Goal: Task Accomplishment & Management: Complete application form

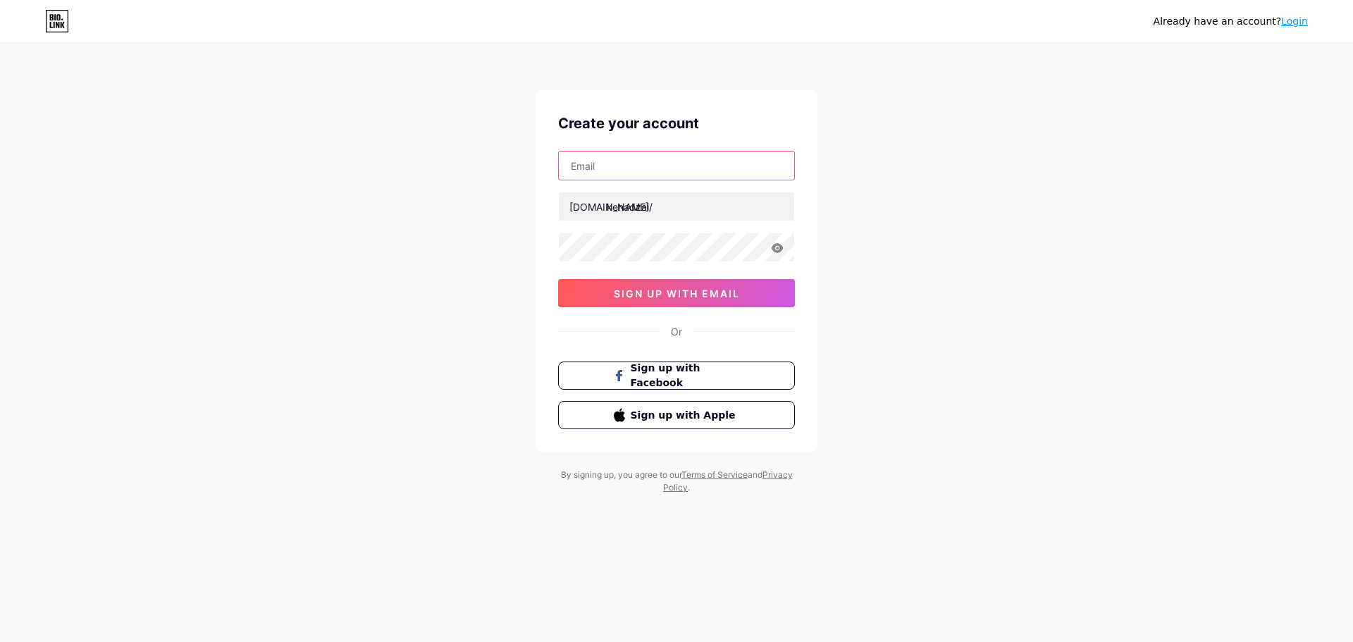
click at [633, 172] on input "text" at bounding box center [676, 166] width 235 height 28
type input "[EMAIL_ADDRESS][DOMAIN_NAME]"
click at [777, 252] on icon at bounding box center [778, 247] width 12 height 9
click at [859, 281] on div "Already have an account? Login Create your account [EMAIL_ADDRESS][DOMAIN_NAME]…" at bounding box center [676, 269] width 1353 height 539
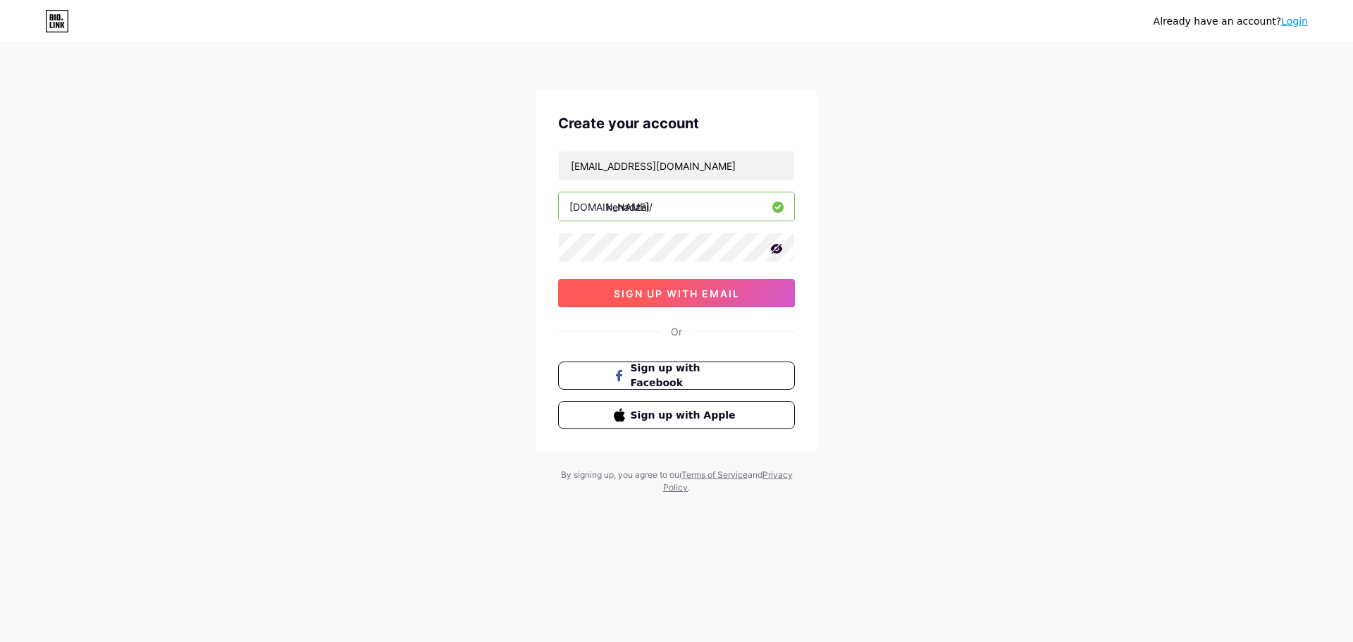
click at [742, 293] on button "sign up with email" at bounding box center [676, 293] width 237 height 28
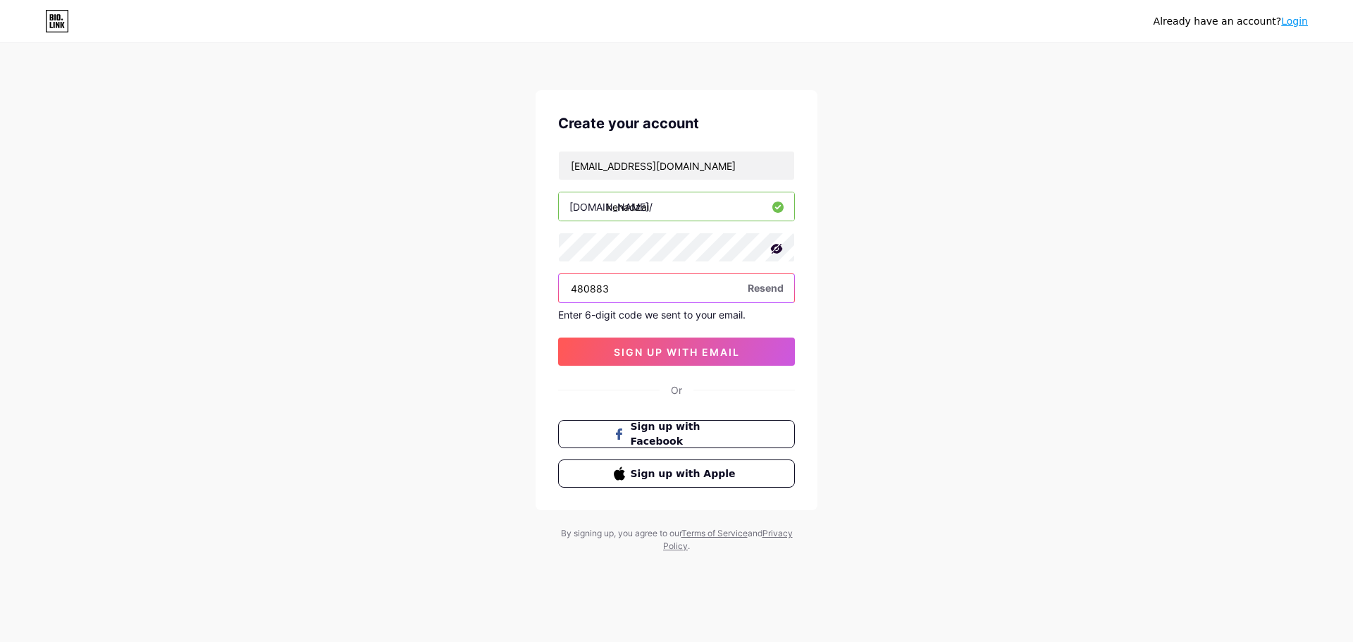
type input "480883"
click at [680, 355] on span "sign up with email" at bounding box center [677, 352] width 126 height 12
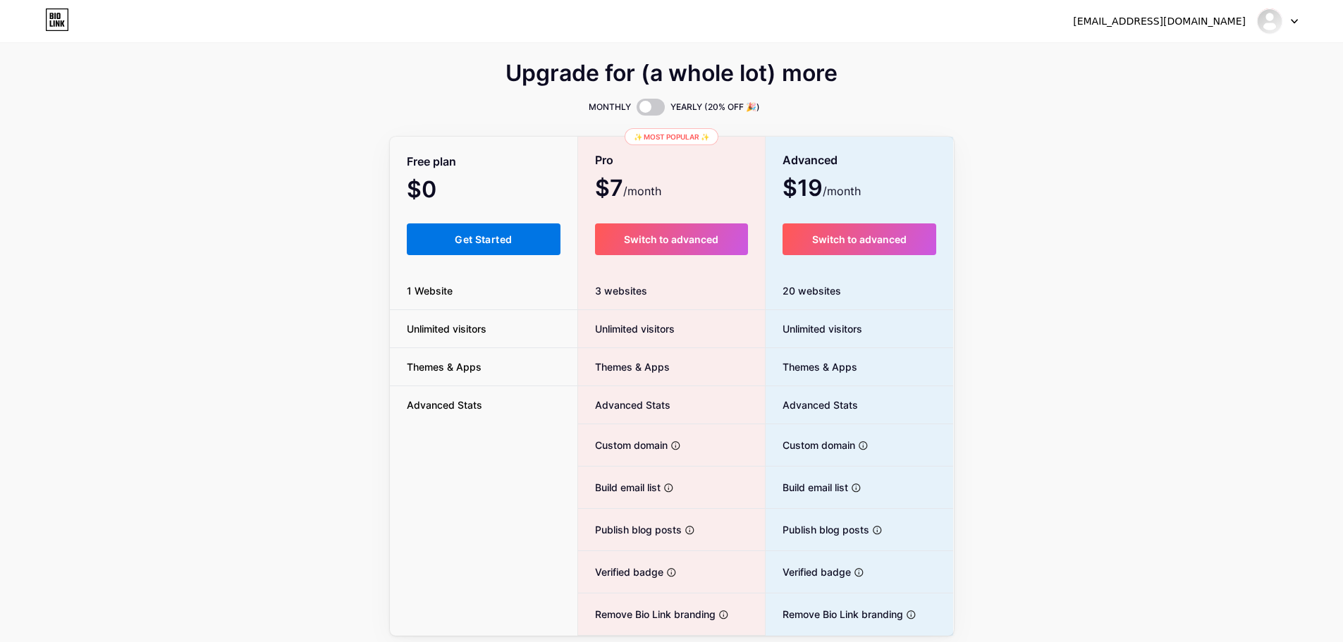
click at [500, 239] on span "Get Started" at bounding box center [483, 239] width 57 height 12
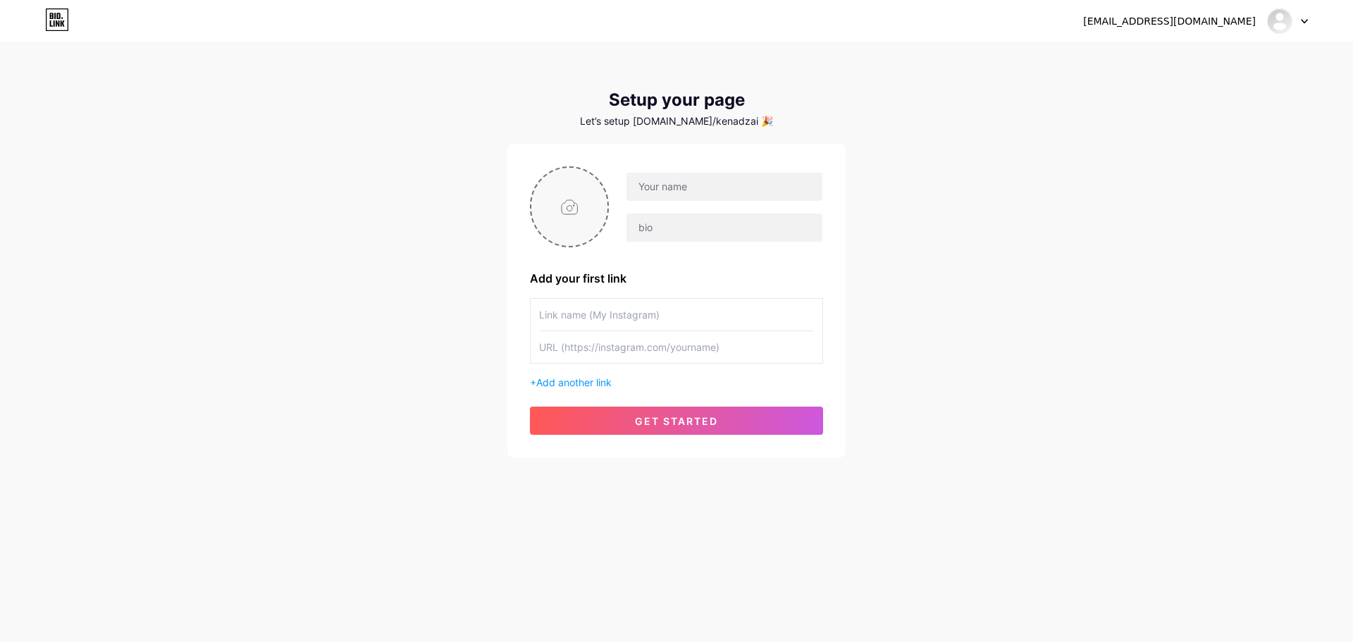
click at [579, 197] on input "file" at bounding box center [570, 207] width 76 height 78
type input "C:\fakepath\84a61e6b5738a5c37446b98df6ff3471.jpg"
click at [678, 183] on input "text" at bounding box center [725, 187] width 196 height 28
type input "kenadzai"
click at [660, 231] on input "text" at bounding box center [725, 228] width 196 height 28
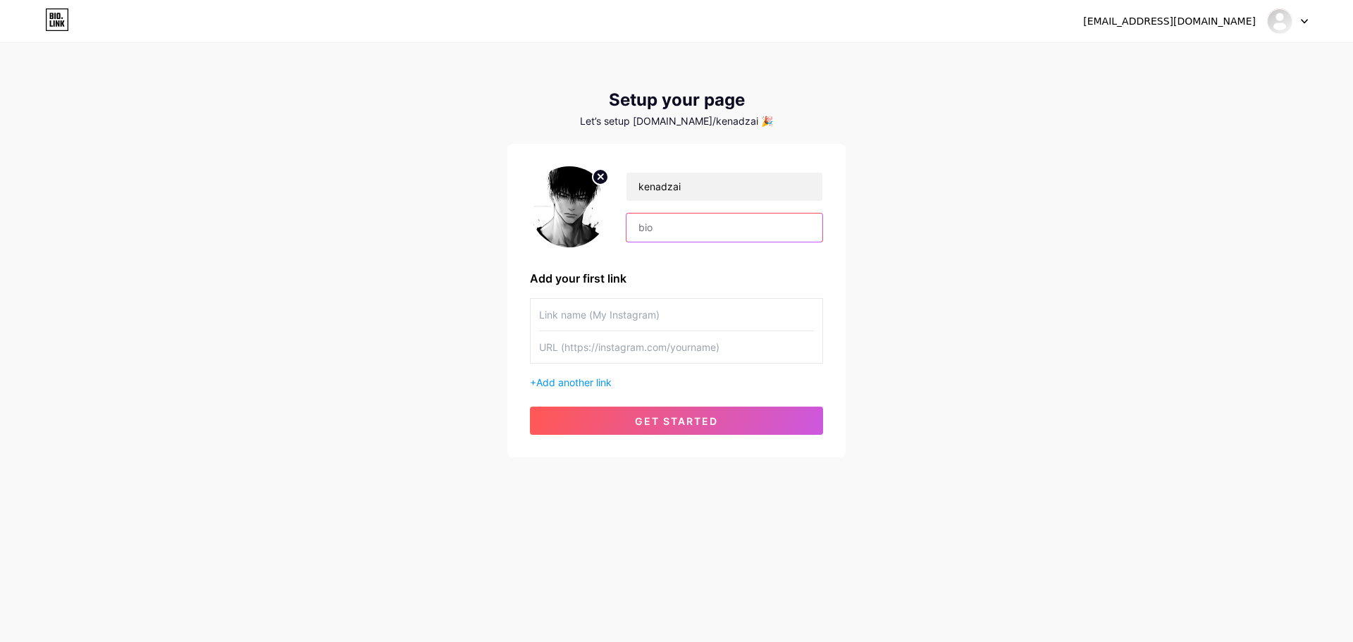
type input "S"
type input "с"
type input "Стример"
click at [627, 319] on input "text" at bounding box center [676, 315] width 275 height 32
type input "twitch"
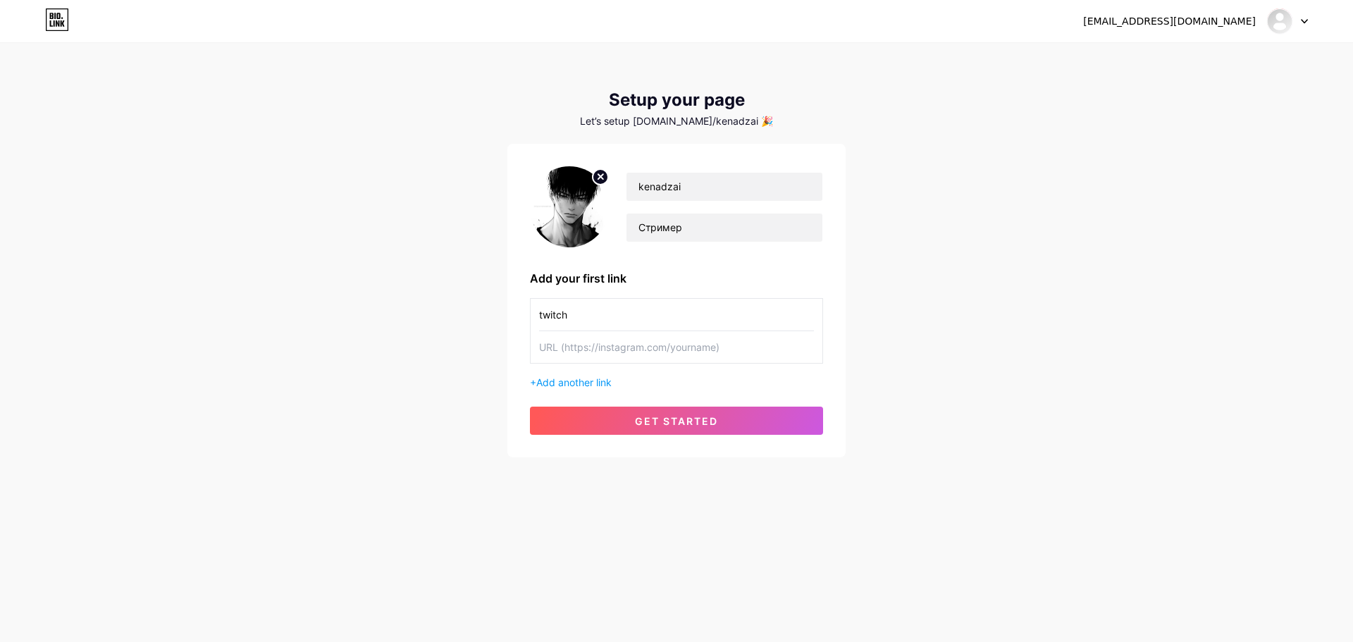
click at [649, 350] on input "text" at bounding box center [676, 347] width 275 height 32
type input "[DOMAIN_NAME][URL]"
click at [596, 386] on span "Add another link" at bounding box center [573, 382] width 75 height 12
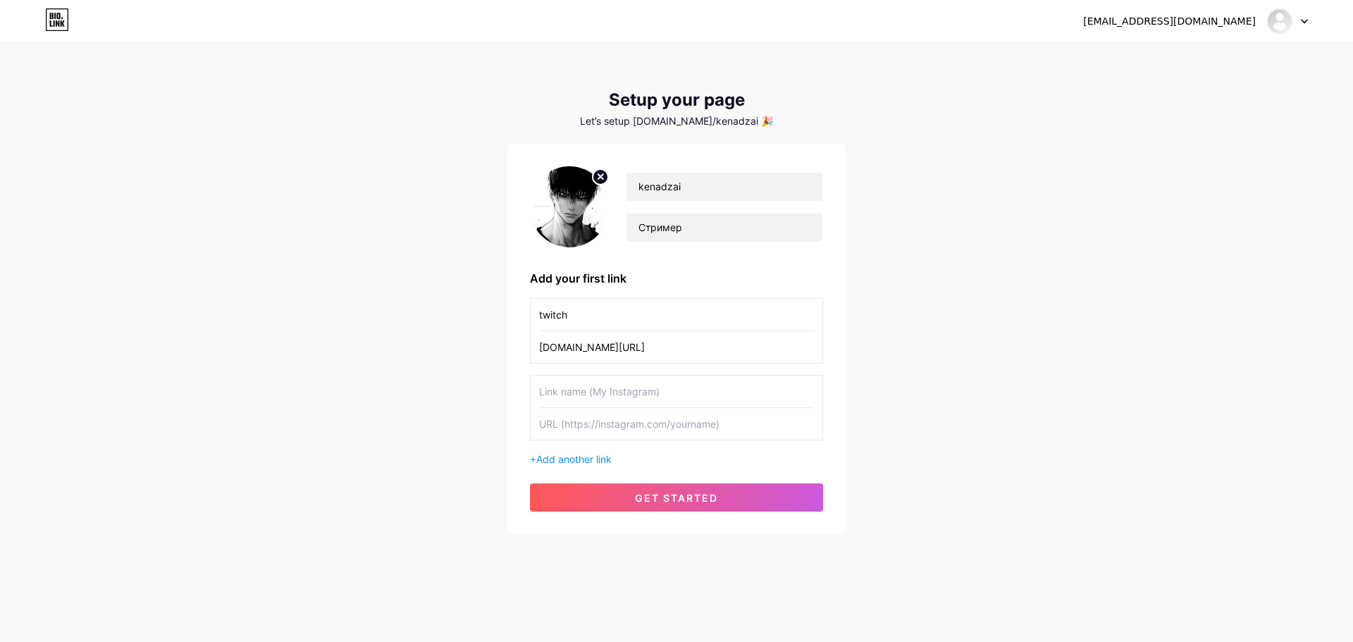
click at [609, 397] on input "text" at bounding box center [676, 392] width 275 height 32
type input "е"
type input "т"
type input "tg"
click at [678, 424] on input "text" at bounding box center [676, 424] width 275 height 32
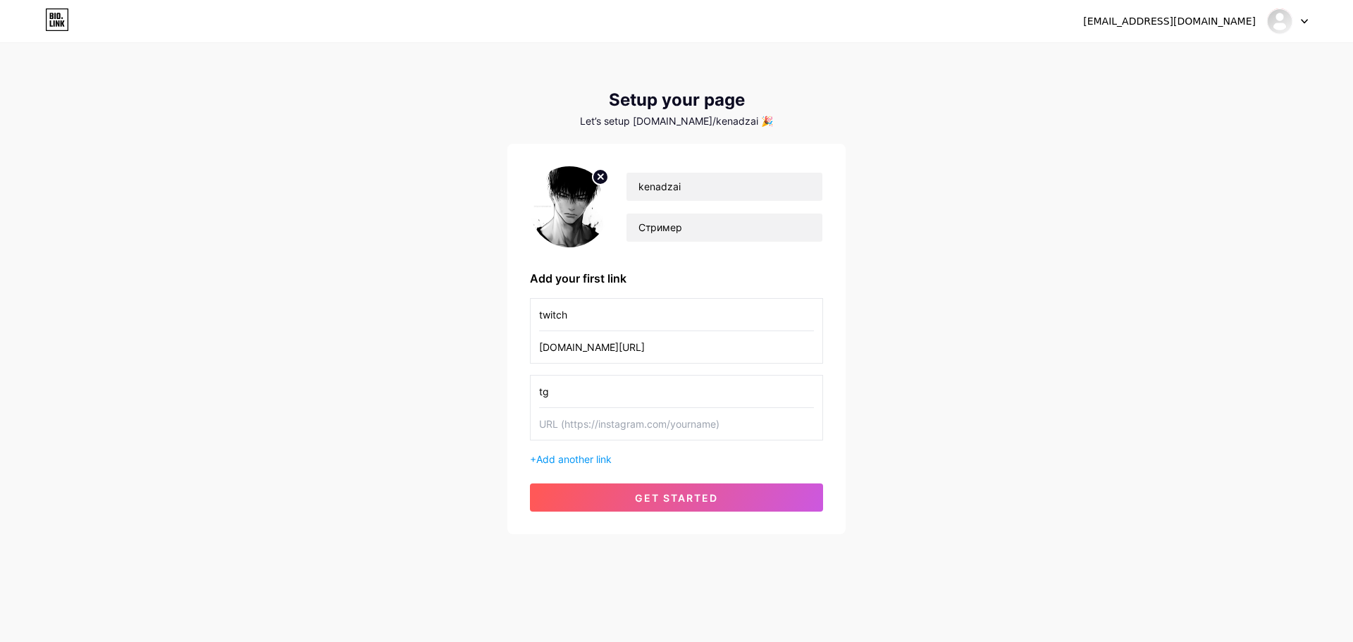
click at [737, 422] on input "text" at bounding box center [676, 424] width 275 height 32
paste input "[URL][DOMAIN_NAME]"
type input "[URL][DOMAIN_NAME]"
click at [766, 495] on button "get started" at bounding box center [676, 498] width 293 height 28
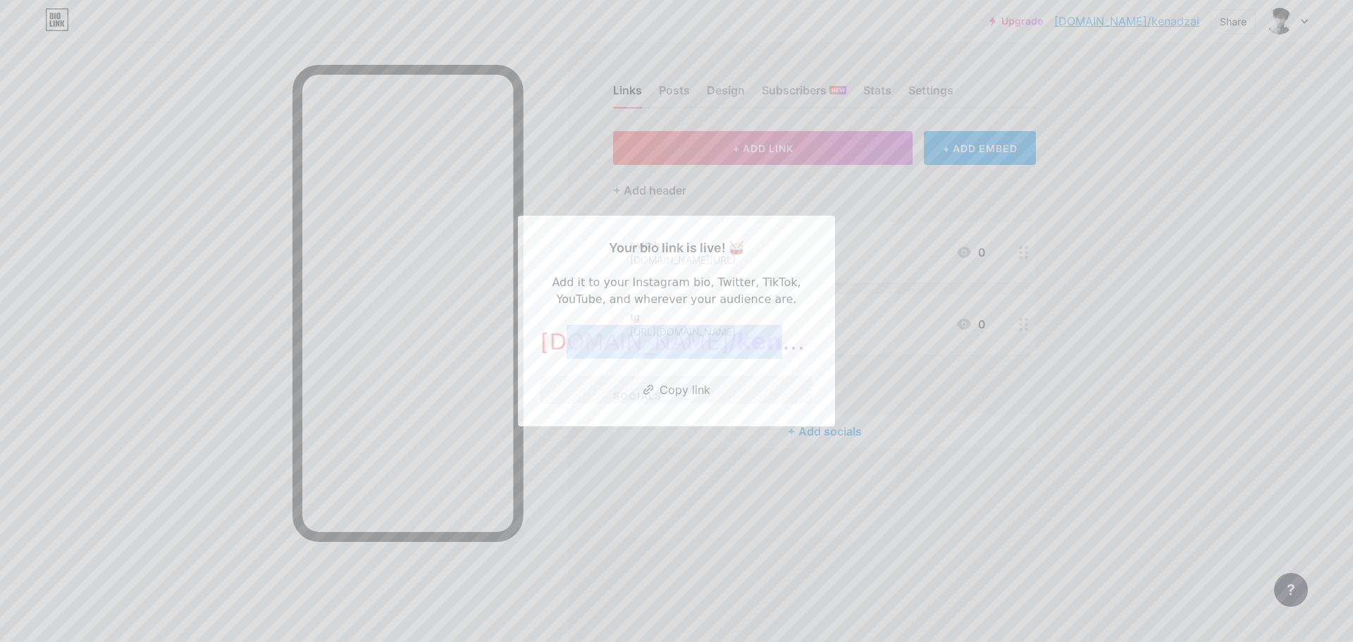
drag, startPoint x: 757, startPoint y: 343, endPoint x: 607, endPoint y: 353, distance: 150.5
click at [606, 348] on div "[DOMAIN_NAME]/ kenadzai" at bounding box center [677, 342] width 272 height 34
click at [663, 393] on button "Copy link" at bounding box center [677, 390] width 272 height 28
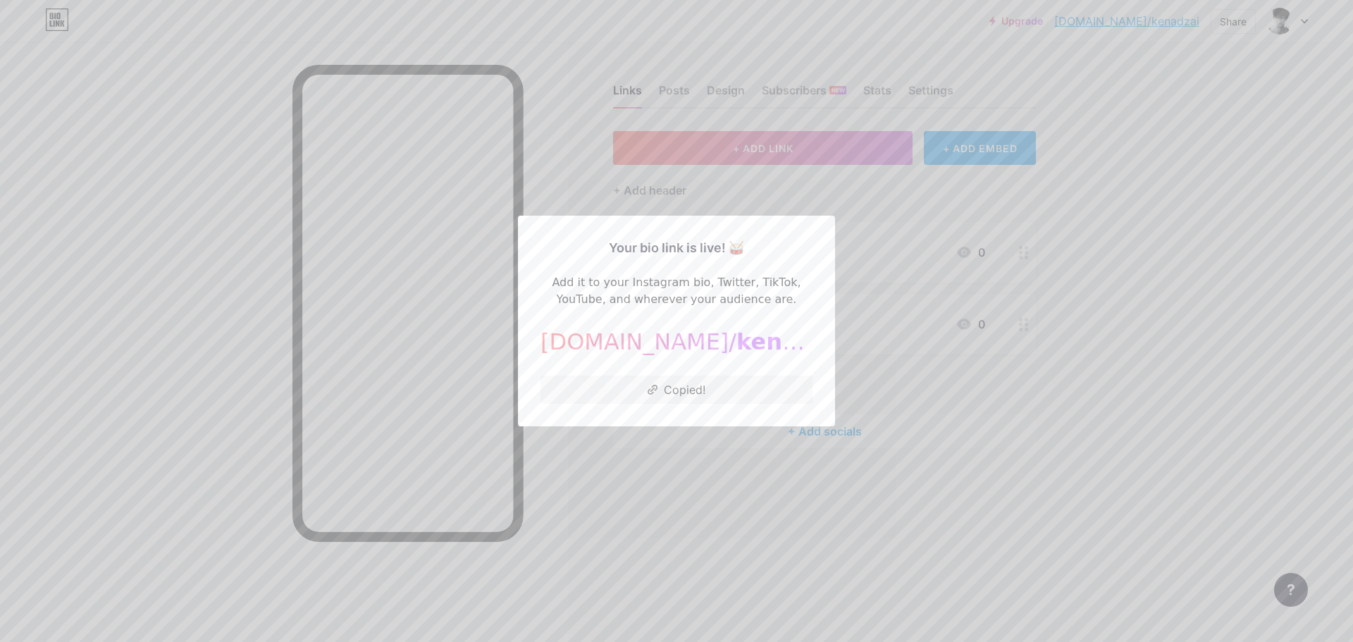
click at [774, 482] on div at bounding box center [676, 321] width 1353 height 642
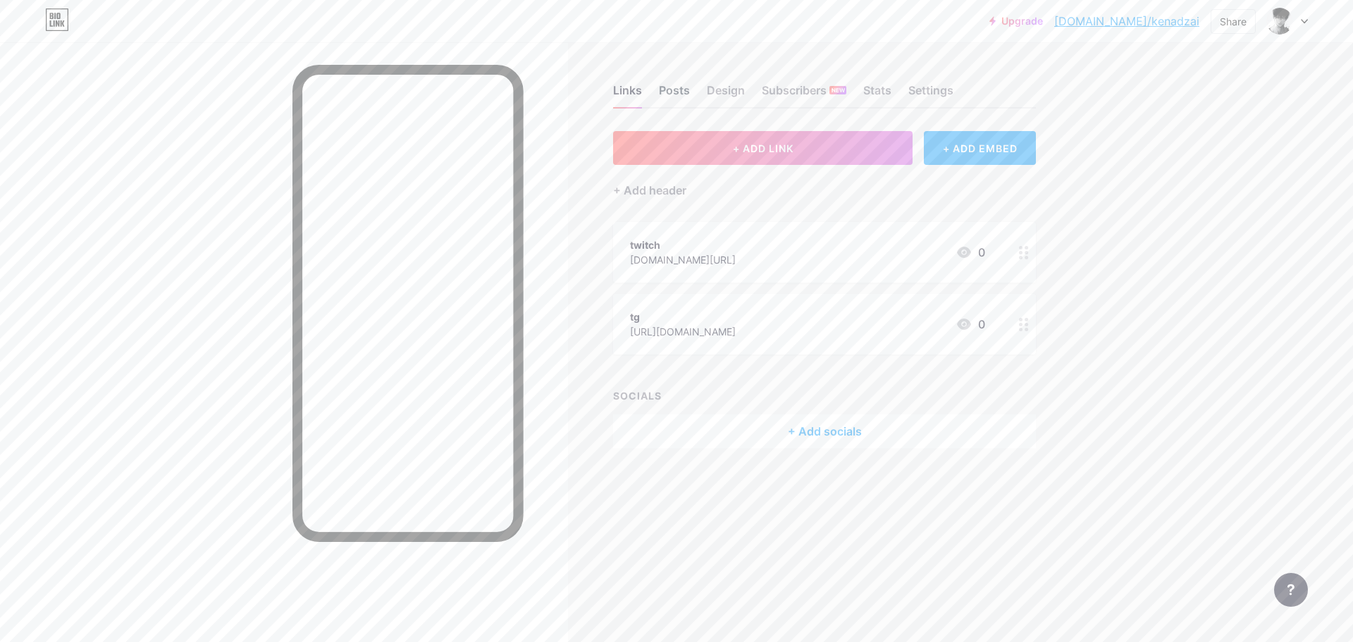
click at [688, 94] on div "Posts" at bounding box center [674, 94] width 31 height 25
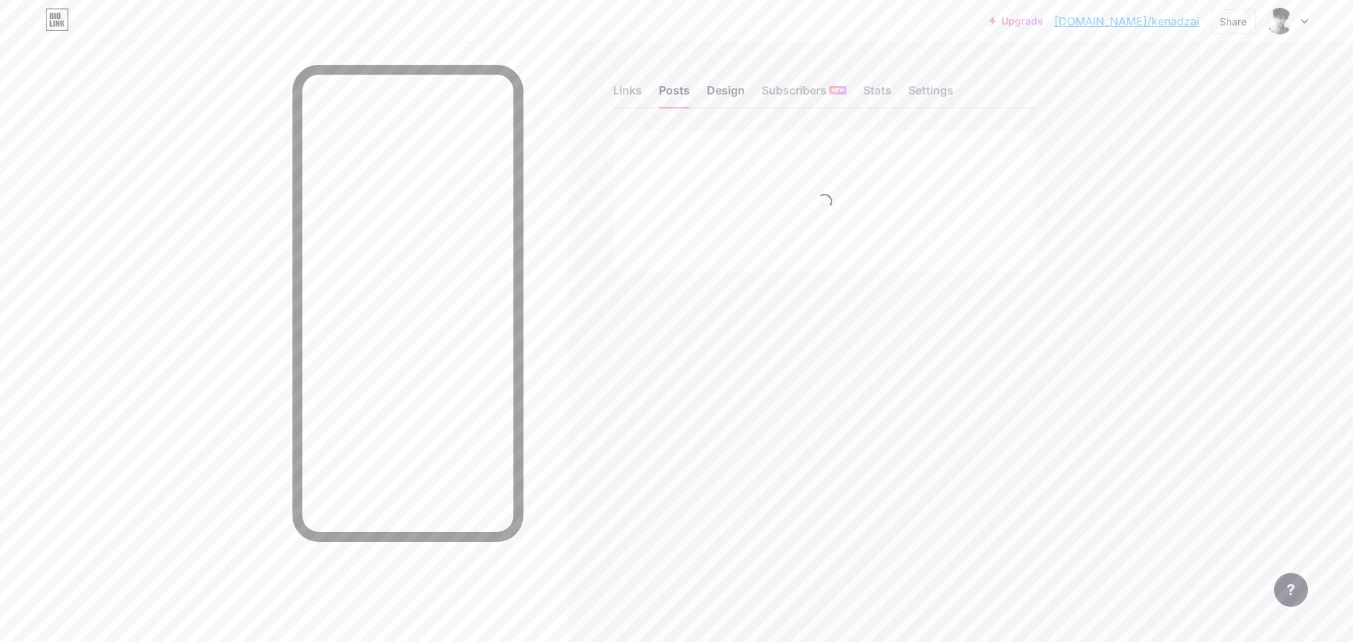
click at [736, 90] on div "Design" at bounding box center [726, 94] width 38 height 25
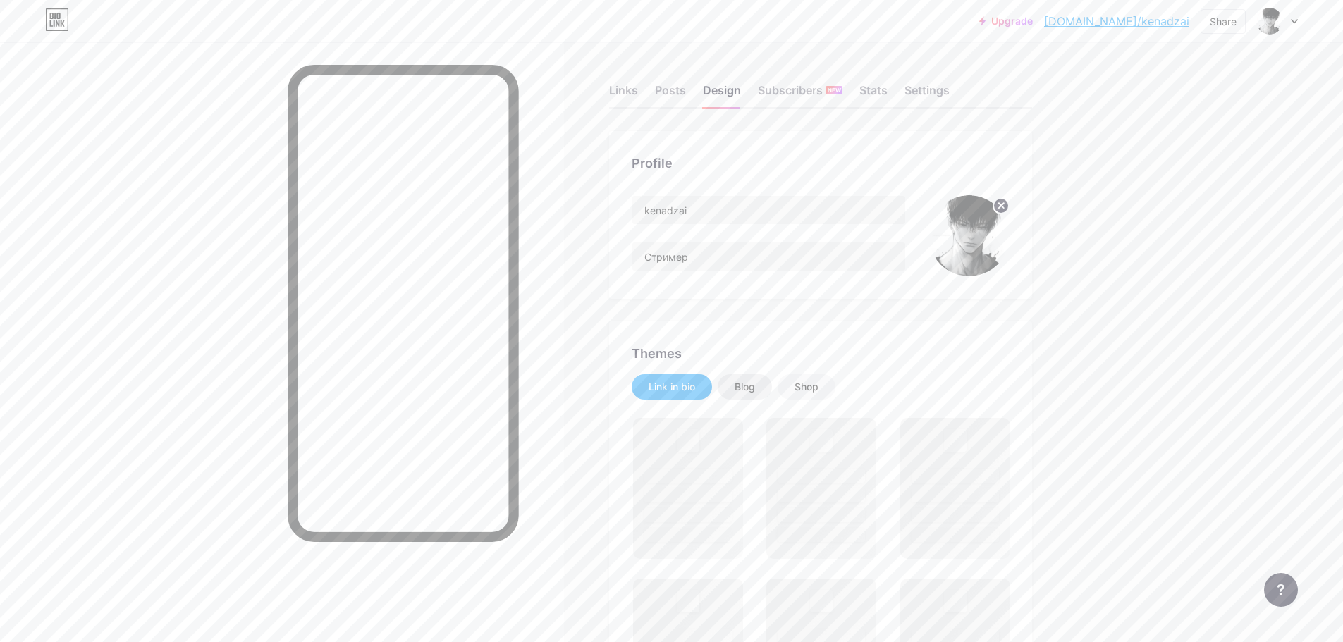
click at [755, 393] on div "Blog" at bounding box center [745, 387] width 20 height 14
click at [680, 388] on div "Link in bio" at bounding box center [672, 387] width 47 height 14
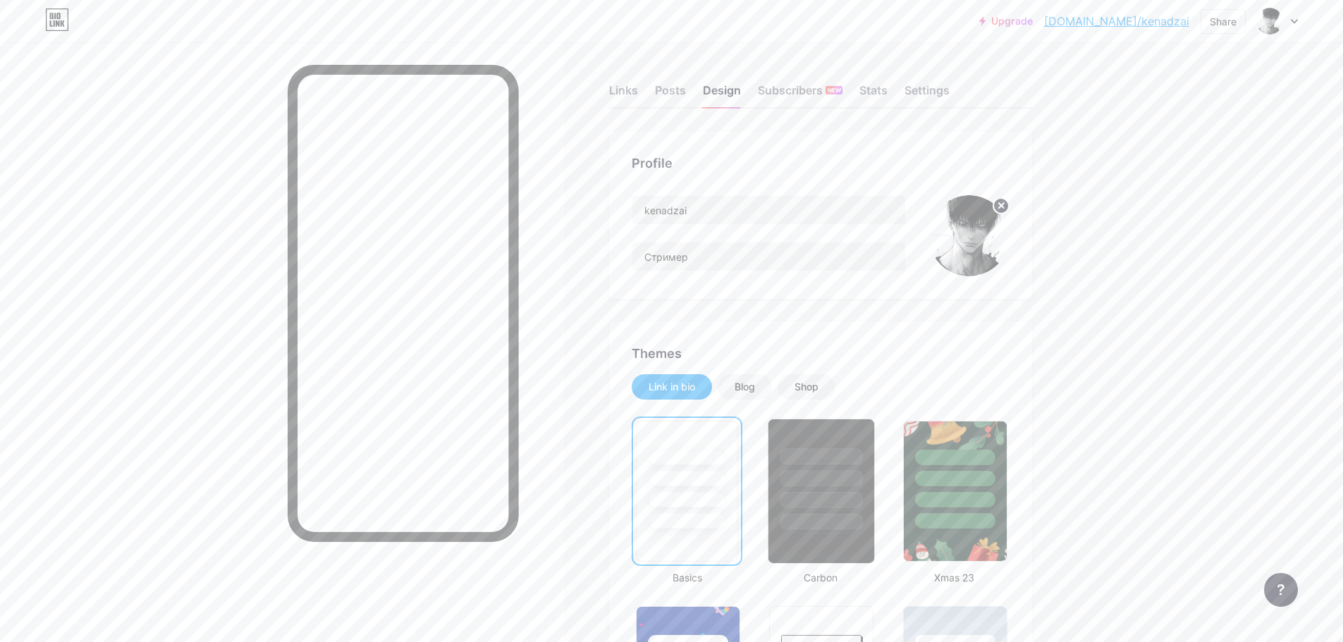
click at [813, 435] on div at bounding box center [821, 474] width 106 height 111
click at [813, 421] on div at bounding box center [820, 491] width 102 height 141
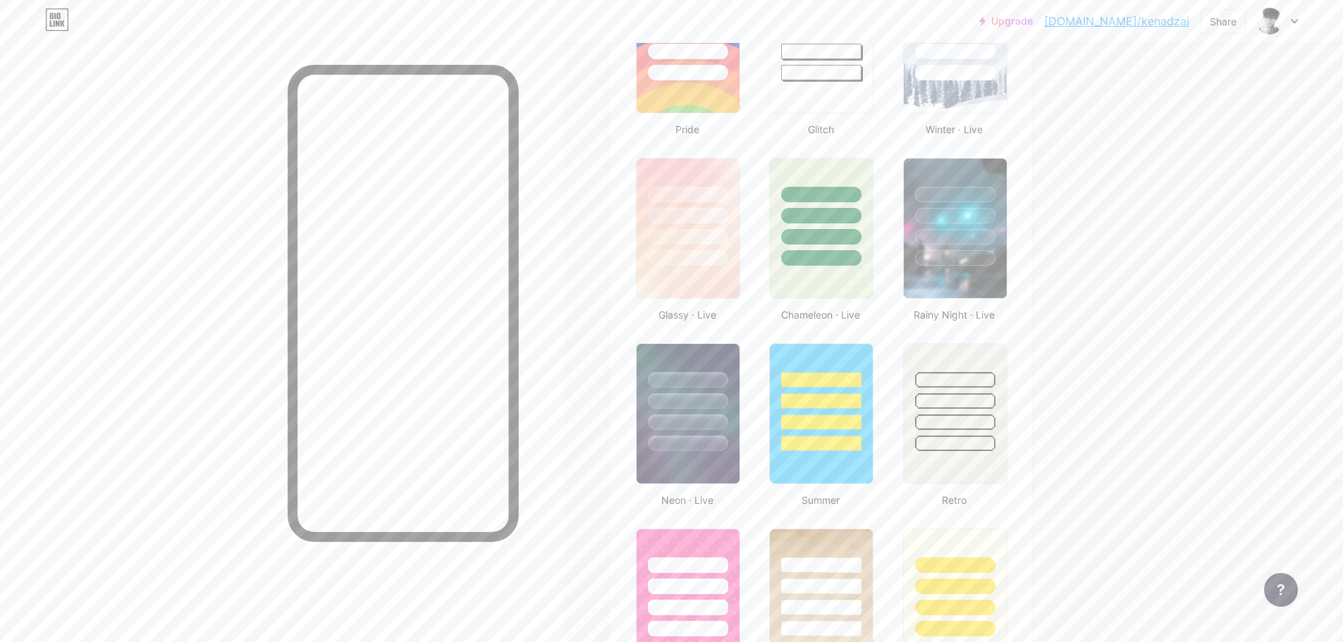
scroll to position [634, 0]
click at [952, 274] on img at bounding box center [955, 228] width 106 height 144
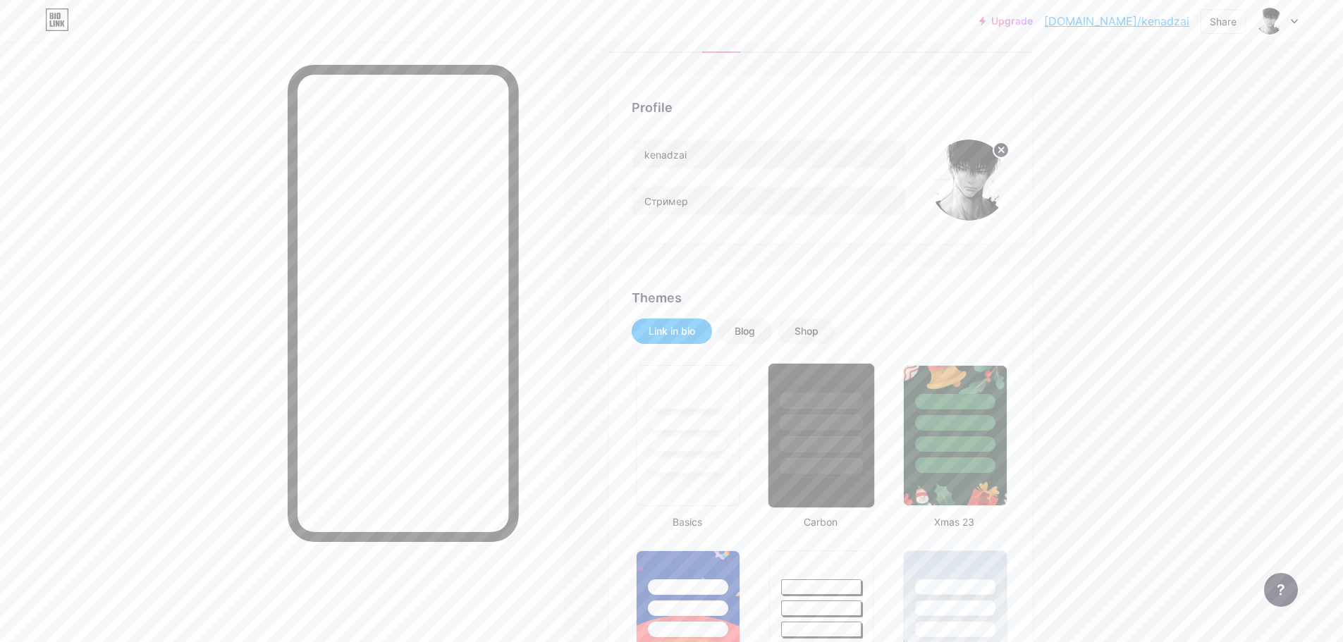
scroll to position [70, 0]
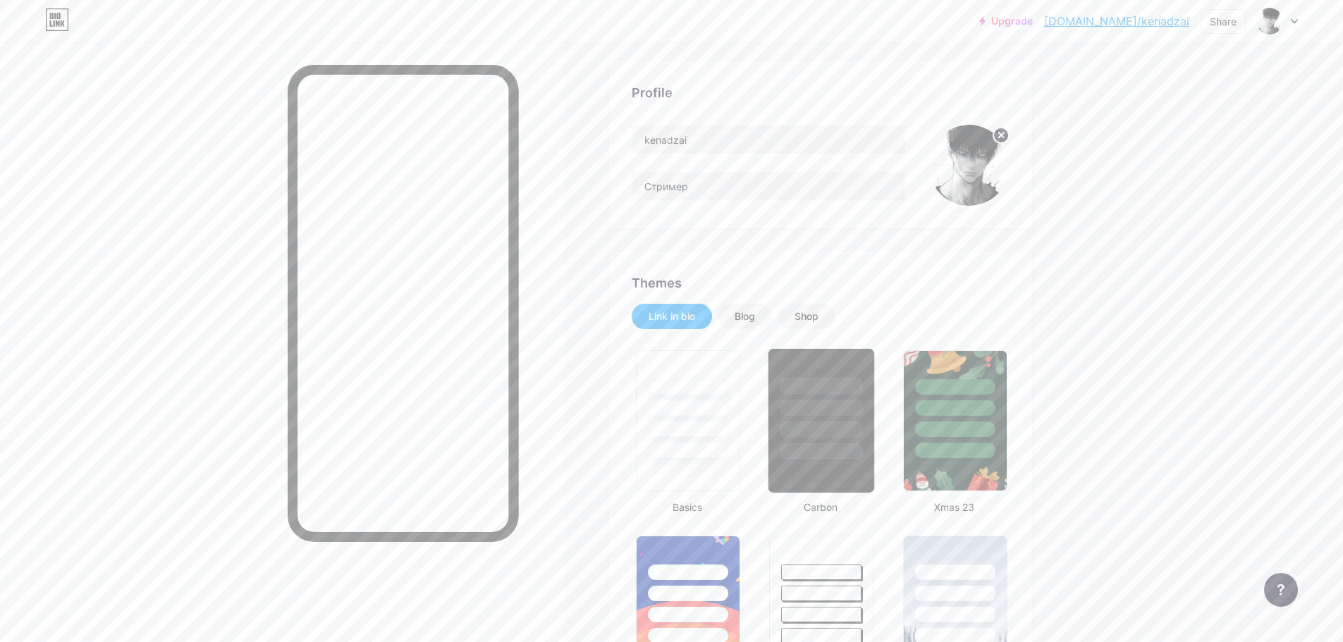
click at [830, 380] on div at bounding box center [821, 386] width 82 height 16
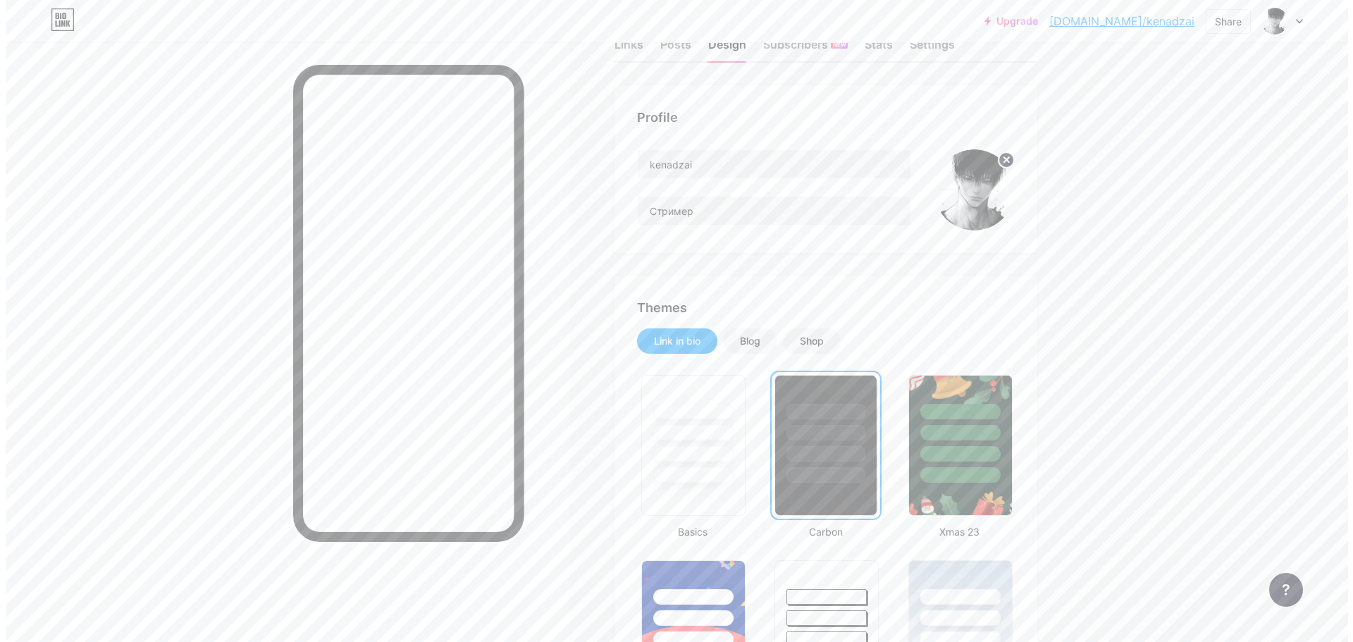
scroll to position [0, 0]
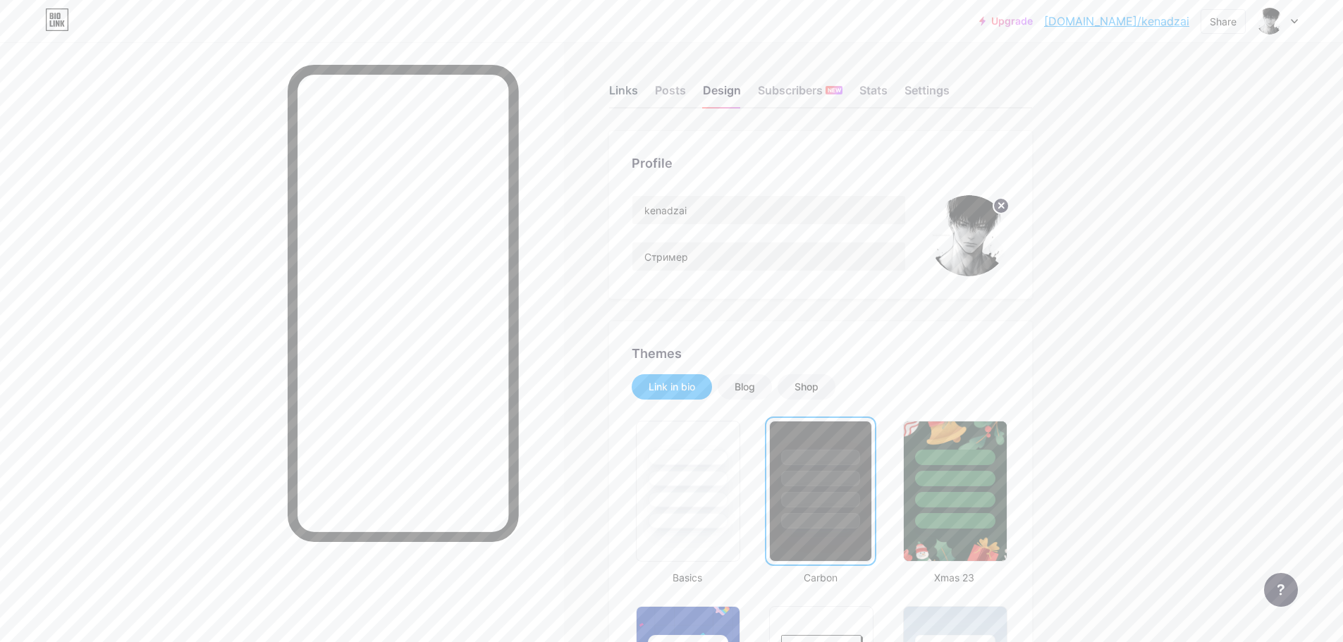
click at [625, 92] on div "Links" at bounding box center [623, 94] width 29 height 25
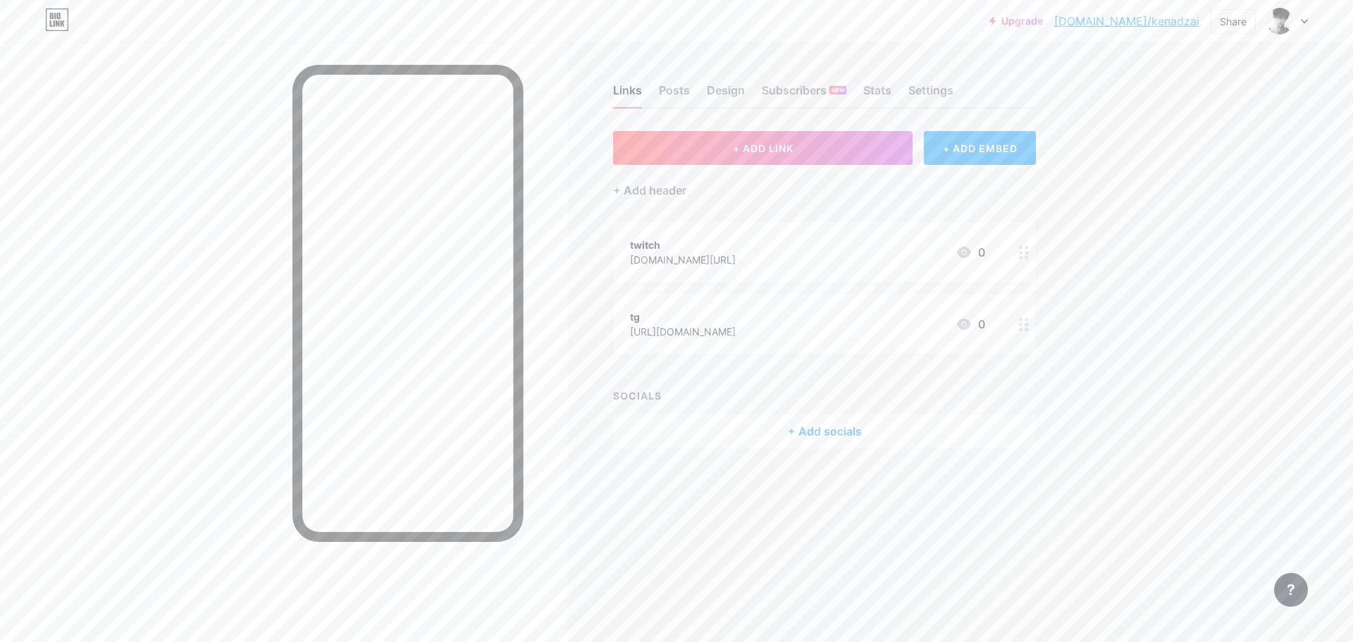
click at [527, 102] on div at bounding box center [284, 363] width 568 height 642
